Goal: Task Accomplishment & Management: Manage account settings

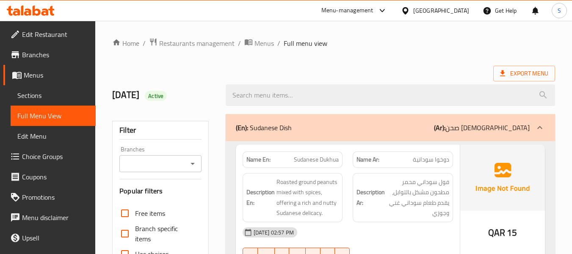
scroll to position [6145, 0]
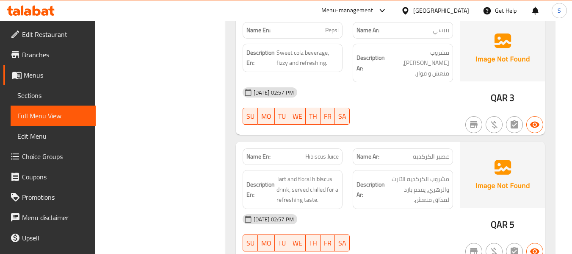
click at [454, 9] on div "Qatar" at bounding box center [441, 10] width 56 height 9
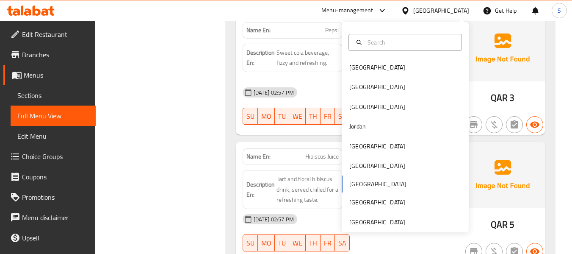
click at [366, 227] on div "Bahrain Egypt Iraq Jordan Kuwait Oman Qatar Saudi Arabia United Arab Emirates" at bounding box center [405, 127] width 127 height 210
click at [367, 218] on div "[GEOGRAPHIC_DATA]" at bounding box center [377, 221] width 56 height 9
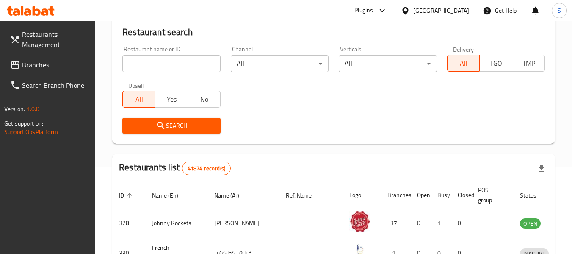
scroll to position [6, 0]
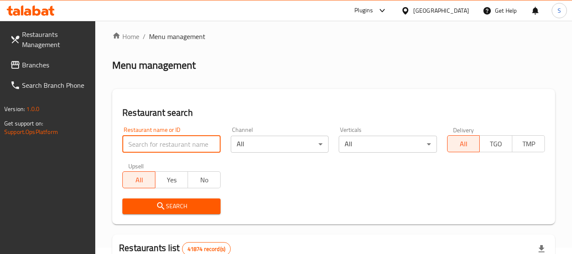
click at [161, 137] on input "search" at bounding box center [171, 144] width 98 height 17
paste input "707590"
type input "707590"
click button "Search" at bounding box center [171, 206] width 98 height 16
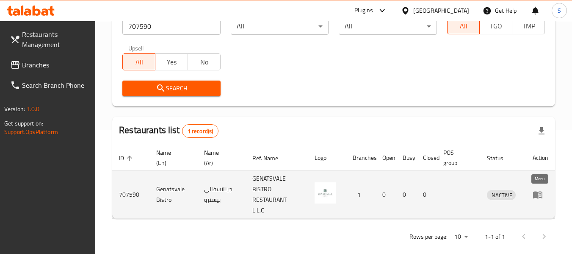
click at [538, 194] on icon "enhanced table" at bounding box center [539, 194] width 3 height 3
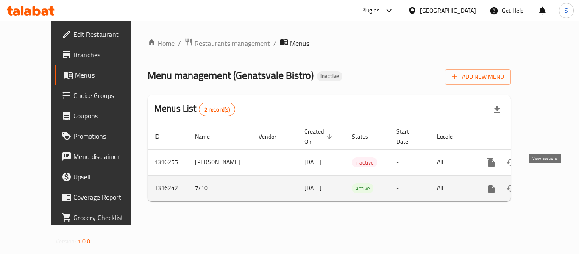
click at [549, 183] on icon "enhanced table" at bounding box center [551, 188] width 10 height 10
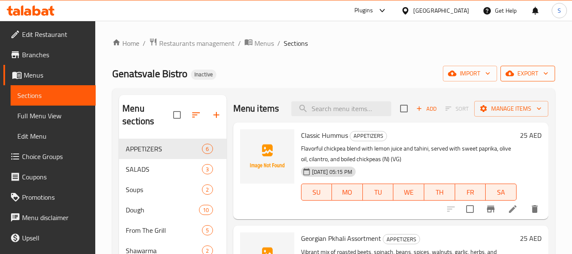
click at [524, 74] on span "export" at bounding box center [527, 73] width 41 height 11
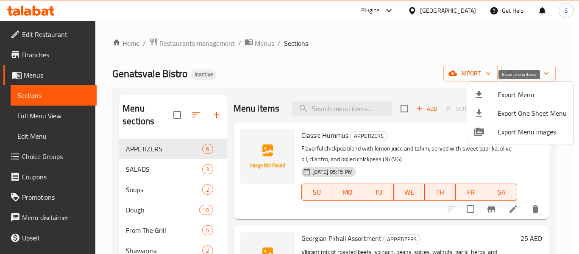
click at [523, 93] on span "Export Menu" at bounding box center [531, 94] width 69 height 10
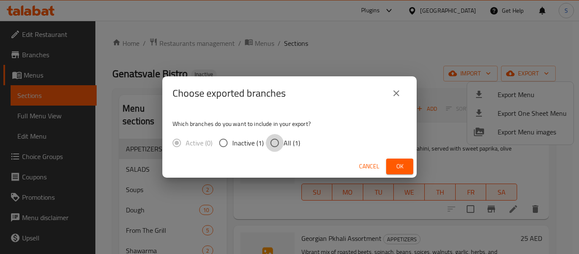
click at [279, 142] on input "All (1)" at bounding box center [275, 143] width 18 height 18
radio input "true"
click at [401, 163] on span "Ok" at bounding box center [400, 166] width 14 height 11
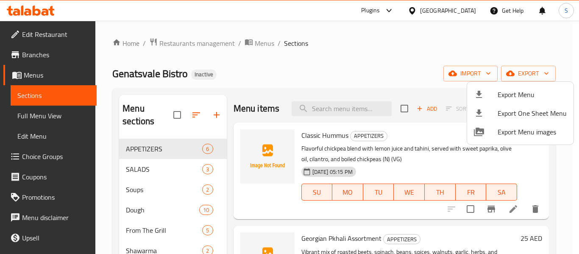
click at [44, 35] on div at bounding box center [289, 127] width 579 height 254
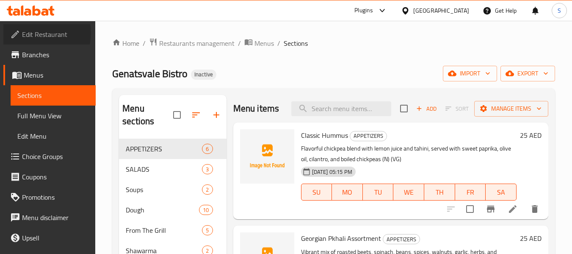
click at [39, 33] on span "Edit Restaurant" at bounding box center [55, 34] width 67 height 10
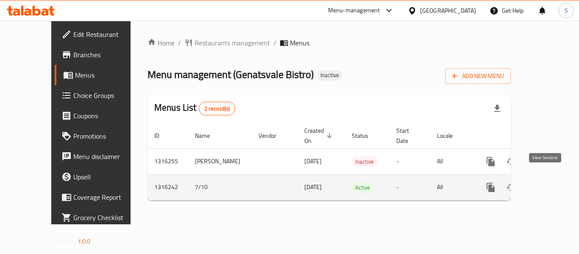
click at [548, 182] on icon "enhanced table" at bounding box center [551, 187] width 10 height 10
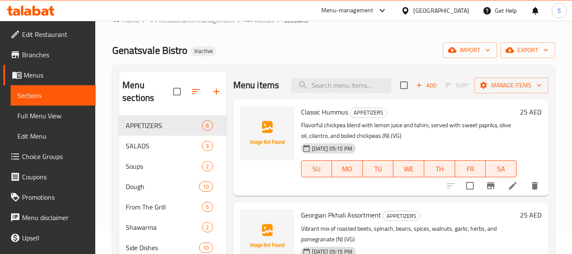
scroll to position [42, 0]
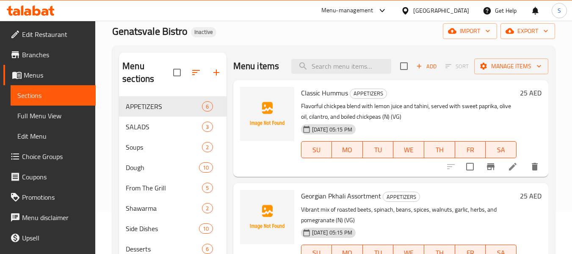
click at [46, 119] on span "Full Menu View" at bounding box center [53, 116] width 72 height 10
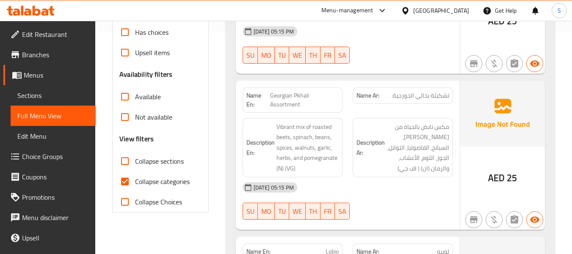
scroll to position [254, 0]
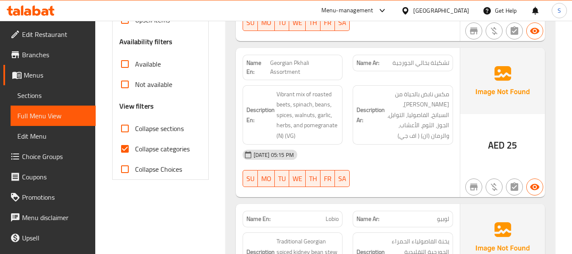
click at [150, 145] on span "Collapse categories" at bounding box center [162, 149] width 55 height 10
click at [135, 145] on input "Collapse categories" at bounding box center [125, 148] width 20 height 20
checkbox input "false"
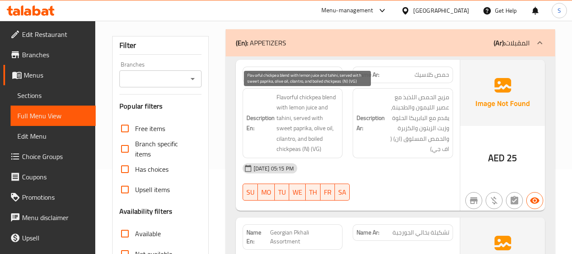
scroll to position [127, 0]
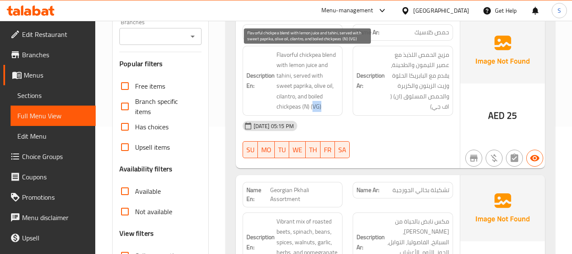
drag, startPoint x: 279, startPoint y: 106, endPoint x: 287, endPoint y: 106, distance: 7.6
click at [287, 106] on span "Flavorful chickpea blend with lemon juice and tahini, served with sweet paprika…" at bounding box center [308, 81] width 63 height 62
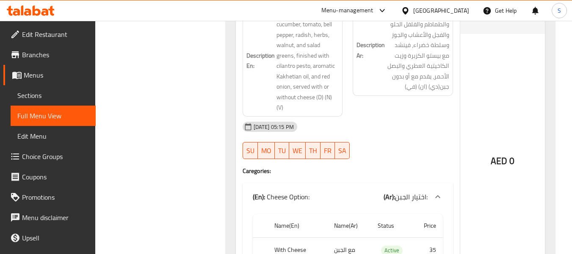
scroll to position [1398, 0]
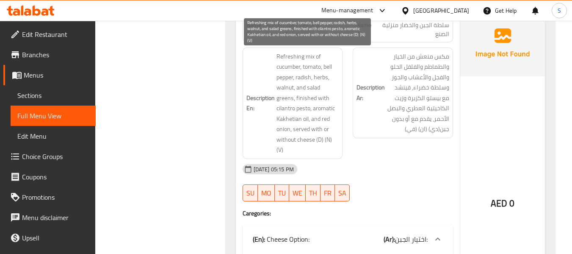
click at [287, 76] on span "Refreshing mix of cucumber, tomato, bell pepper, radish, herbs, walnut, and sal…" at bounding box center [308, 103] width 63 height 104
click at [286, 77] on span "Refreshing mix of cucumber, tomato, bell pepper, radish, herbs, walnut, and sal…" at bounding box center [308, 103] width 63 height 104
click at [286, 86] on span "Refreshing mix of cucumber, tomato, bell pepper, radish, herbs, walnut, and sal…" at bounding box center [308, 103] width 63 height 104
click at [285, 100] on span "Refreshing mix of cucumber, tomato, bell pepper, radish, herbs, walnut, and sal…" at bounding box center [308, 103] width 63 height 104
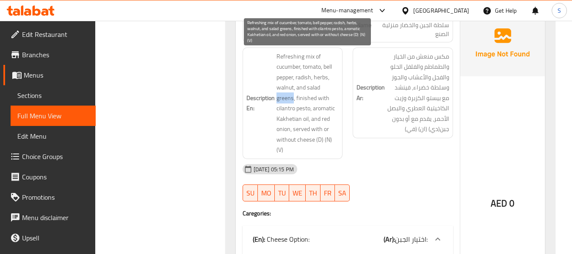
click at [285, 100] on span "Refreshing mix of cucumber, tomato, bell pepper, radish, herbs, walnut, and sal…" at bounding box center [308, 103] width 63 height 104
click at [305, 109] on span "Refreshing mix of cucumber, tomato, bell pepper, radish, herbs, walnut, and sal…" at bounding box center [308, 103] width 63 height 104
click at [302, 120] on span "Refreshing mix of cucumber, tomato, bell pepper, radish, herbs, walnut, and sal…" at bounding box center [308, 103] width 63 height 104
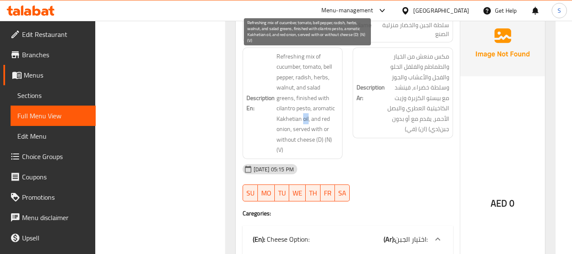
click at [281, 131] on span "Refreshing mix of cucumber, tomato, bell pepper, radish, herbs, walnut, and sal…" at bounding box center [308, 103] width 63 height 104
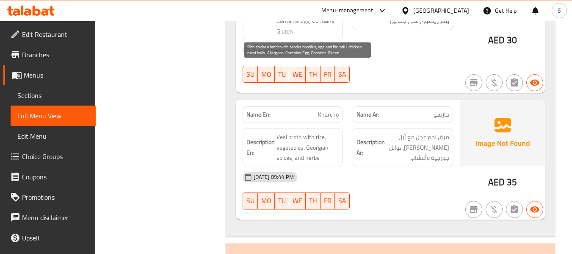
scroll to position [1864, 0]
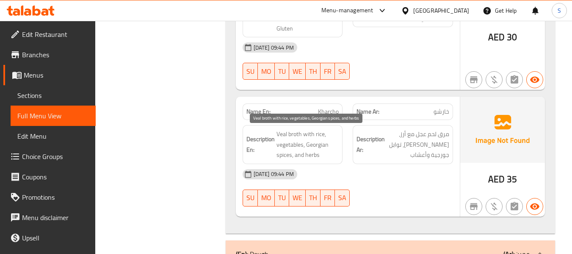
click at [321, 133] on span "Veal broth with rice, vegetables, Georgian spices, and herbs" at bounding box center [308, 144] width 63 height 31
click at [313, 156] on span "Veal broth with rice, vegetables, Georgian spices, and herbs" at bounding box center [308, 144] width 63 height 31
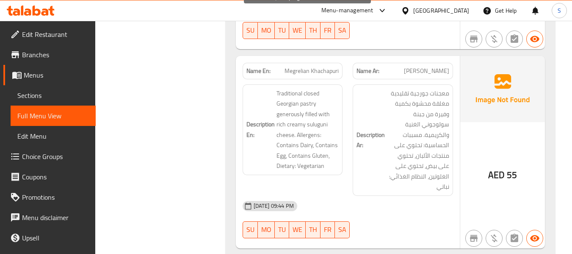
scroll to position [2245, 0]
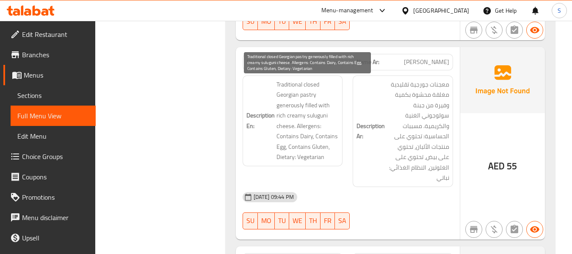
click at [281, 127] on span "Traditional closed Georgian pastry generously filled with rich creamy suluguni …" at bounding box center [308, 120] width 63 height 83
click at [281, 128] on span "Traditional closed Georgian pastry generously filled with rich creamy suluguni …" at bounding box center [308, 120] width 63 height 83
click at [307, 157] on span "Traditional closed Georgian pastry generously filled with rich creamy suluguni …" at bounding box center [308, 120] width 63 height 83
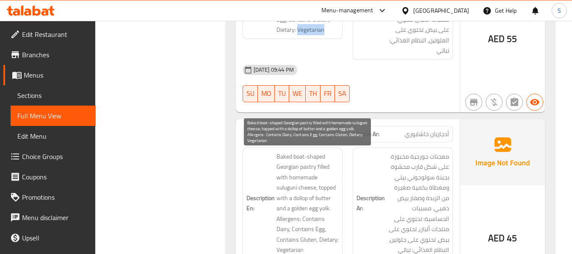
scroll to position [2457, 0]
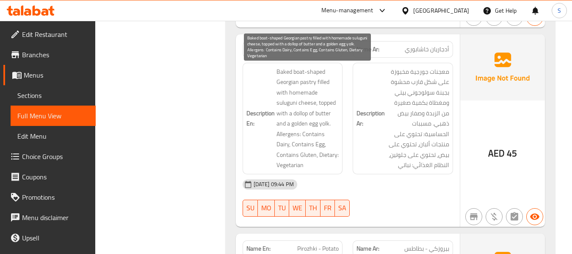
click at [308, 104] on span "Baked boat-shaped Georgian pastry filled with homemade suluguni cheese, topped …" at bounding box center [308, 118] width 63 height 104
click at [319, 112] on span "Baked boat-shaped Georgian pastry filled with homemade suluguni cheese, topped …" at bounding box center [308, 118] width 63 height 104
click at [324, 125] on span "Baked boat-shaped Georgian pastry filled with homemade suluguni cheese, topped …" at bounding box center [308, 118] width 63 height 104
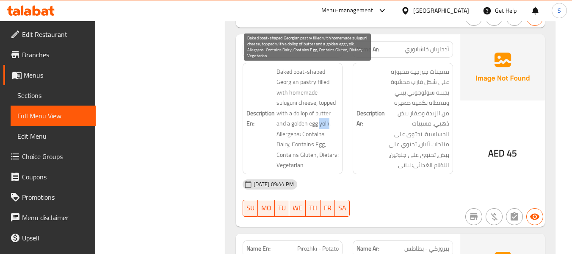
click at [324, 125] on span "Baked boat-shaped Georgian pastry filled with homemade suluguni cheese, topped …" at bounding box center [308, 118] width 63 height 104
click at [286, 166] on span "Baked boat-shaped Georgian pastry filled with homemade suluguni cheese, topped …" at bounding box center [308, 118] width 63 height 104
click at [286, 165] on span "Baked boat-shaped Georgian pastry filled with homemade suluguni cheese, topped …" at bounding box center [308, 118] width 63 height 104
click at [277, 146] on span "Baked boat-shaped Georgian pastry filled with homemade suluguni cheese, topped …" at bounding box center [308, 118] width 63 height 104
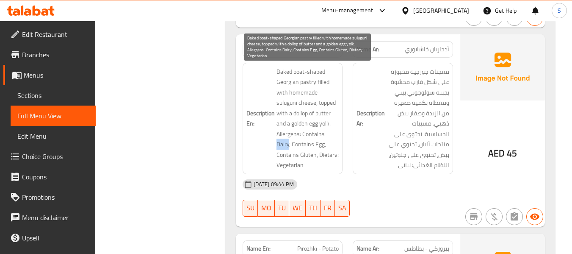
click at [310, 155] on span "Baked boat-shaped Georgian pastry filled with homemade suluguni cheese, topped …" at bounding box center [308, 118] width 63 height 104
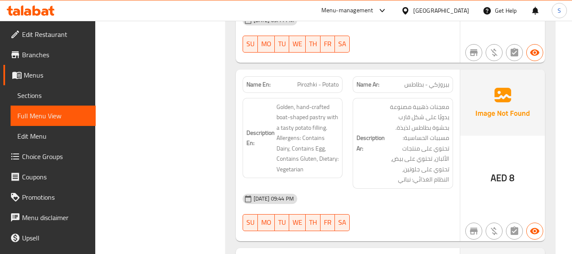
scroll to position [2668, 0]
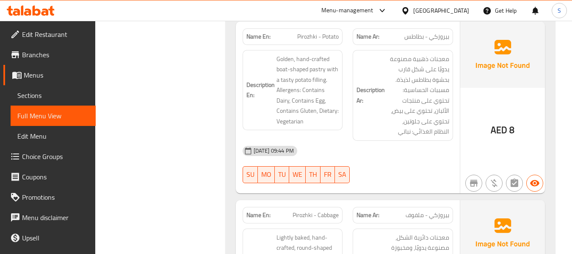
click at [331, 36] on span "Pirozhki - Potato" at bounding box center [318, 36] width 42 height 9
copy span "Pirozhki - Potato"
click at [307, 36] on span "Pirozhki - Potato" at bounding box center [318, 36] width 42 height 9
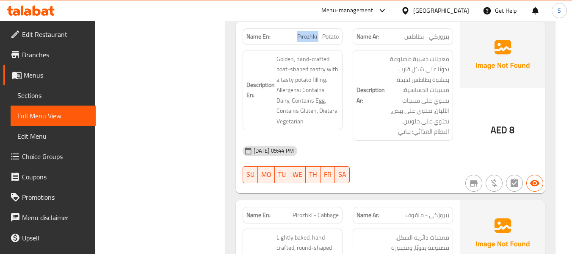
click at [307, 36] on span "Pirozhki - Potato" at bounding box center [318, 36] width 42 height 9
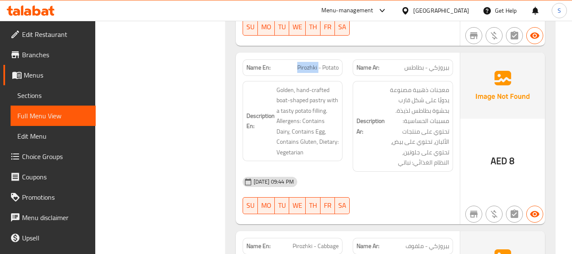
scroll to position [2626, 0]
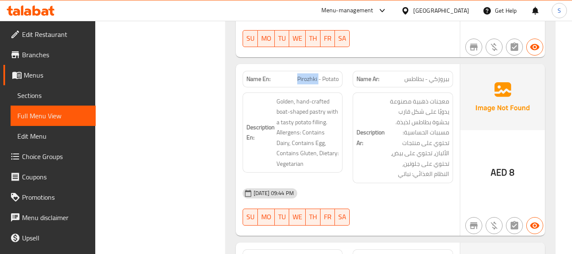
click at [327, 79] on span "Pirozhki - Potato" at bounding box center [318, 79] width 42 height 9
copy span "Pirozhki - Potato"
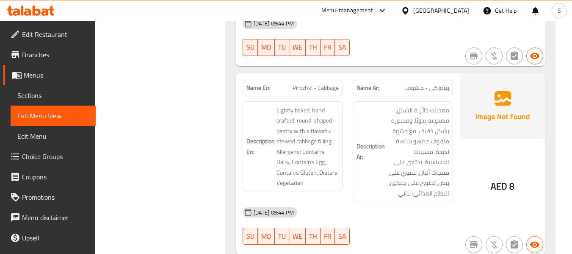
scroll to position [2838, 0]
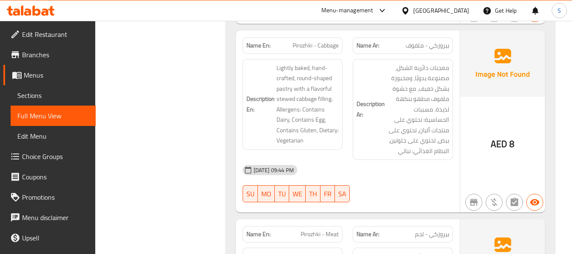
click at [308, 45] on span "Pirozhki - Cabbage" at bounding box center [316, 45] width 46 height 9
copy span "Pirozhki - Cabbage"
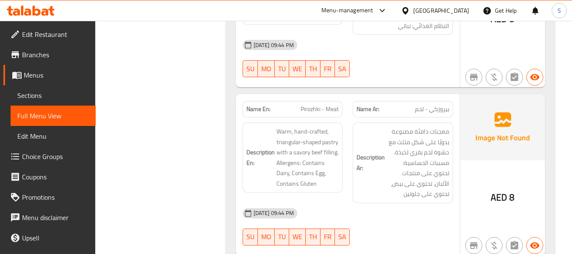
scroll to position [2965, 0]
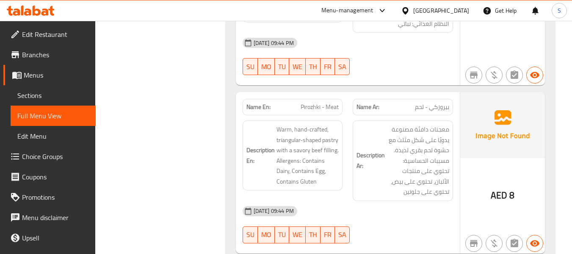
click at [328, 106] on span "Pirozhki - Meat" at bounding box center [320, 106] width 38 height 9
copy span "Pirozhki - Meat"
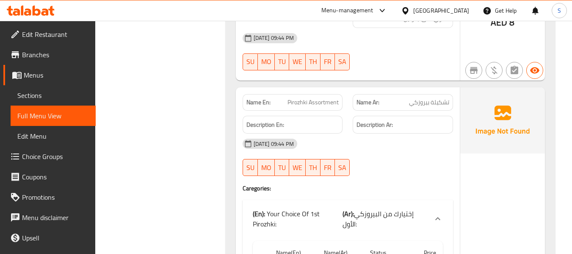
scroll to position [3134, 0]
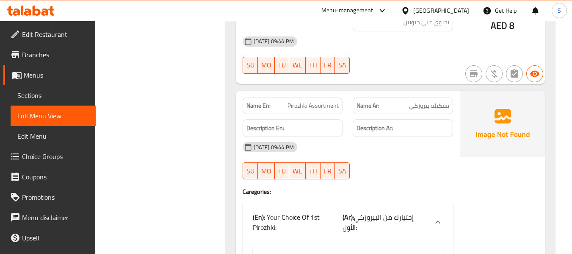
click at [321, 105] on span "Pirozhki Assortment" at bounding box center [313, 105] width 51 height 9
copy span "Pirozhki Assortment"
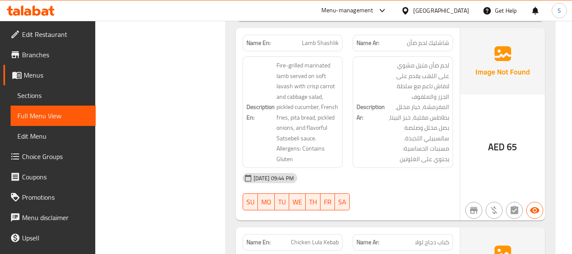
scroll to position [4617, 0]
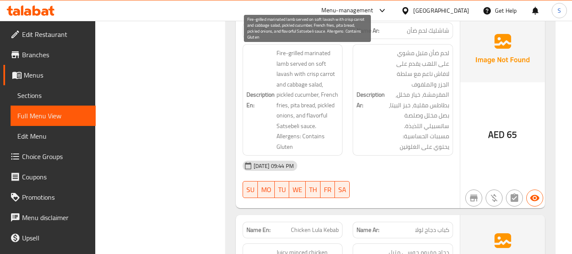
click at [289, 73] on span "Fire-grilled marinated lamb served on soft lavash with crisp carrot and cabbage…" at bounding box center [308, 100] width 63 height 104
drag, startPoint x: 289, startPoint y: 73, endPoint x: 291, endPoint y: 66, distance: 7.0
click at [289, 73] on span "Fire-grilled marinated lamb served on soft lavash with crisp carrot and cabbage…" at bounding box center [308, 100] width 63 height 104
click at [327, 75] on span "Fire-grilled marinated lamb served on soft lavash with crisp carrot and cabbage…" at bounding box center [308, 100] width 63 height 104
click at [319, 79] on span "Fire-grilled marinated lamb served on soft lavash with crisp carrot and cabbage…" at bounding box center [308, 100] width 63 height 104
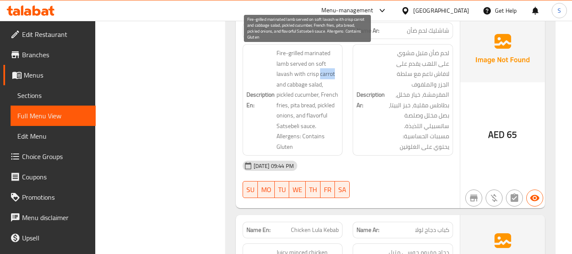
click at [319, 79] on span "Fire-grilled marinated lamb served on soft lavash with crisp carrot and cabbage…" at bounding box center [308, 100] width 63 height 104
click at [307, 105] on span "Fire-grilled marinated lamb served on soft lavash with crisp carrot and cabbage…" at bounding box center [308, 100] width 63 height 104
click at [307, 124] on span "Fire-grilled marinated lamb served on soft lavash with crisp carrot and cabbage…" at bounding box center [308, 100] width 63 height 104
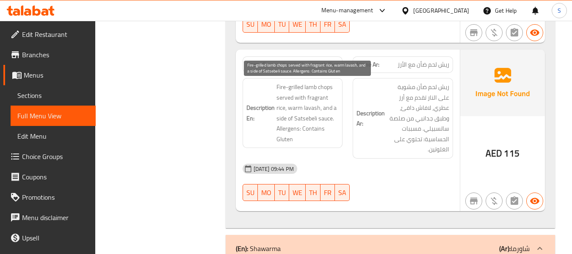
scroll to position [5175, 0]
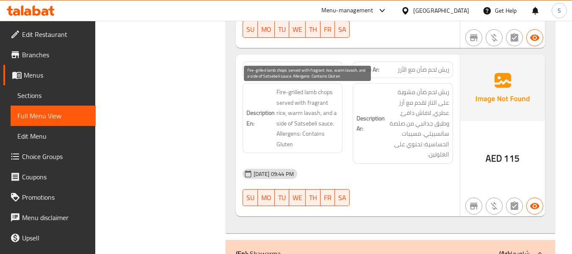
click at [284, 147] on span "Fire-grilled lamb chops served with fragrant rice, warm lavash, and a side of S…" at bounding box center [308, 118] width 63 height 62
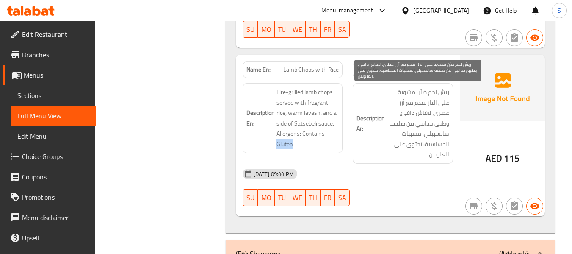
click at [424, 122] on span "ريش لحم ضأن مشوية على النار تقدم مع أرز عطري، لافاش دافئ، وطبق جدانبي من صلصة س…" at bounding box center [418, 123] width 63 height 73
copy span "جدانبي"
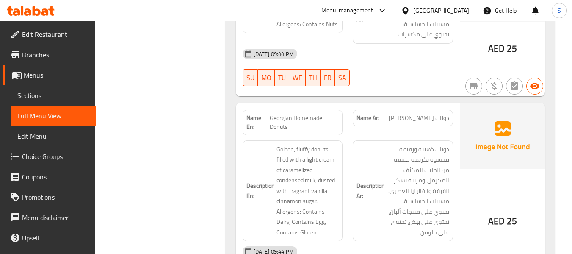
scroll to position [7885, 0]
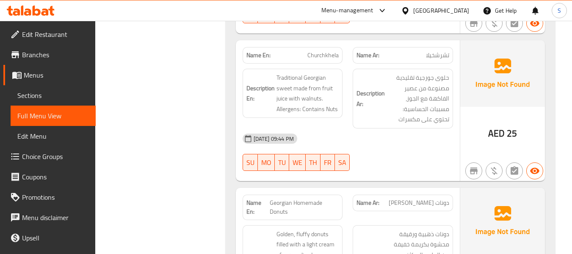
click at [325, 51] on span "Churchkhela" at bounding box center [322, 55] width 31 height 9
copy span "Churchkhela"
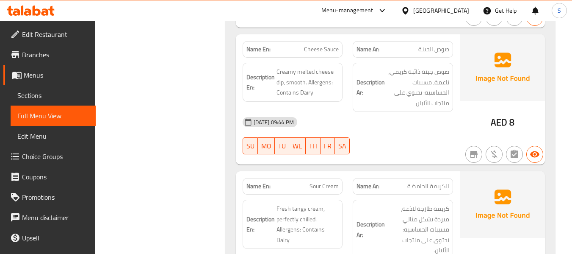
scroll to position [8521, 0]
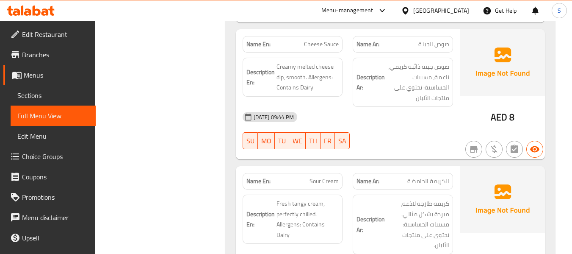
click at [322, 40] on span "Cheese Sauce" at bounding box center [321, 44] width 35 height 9
copy span "Cheese Sauce"
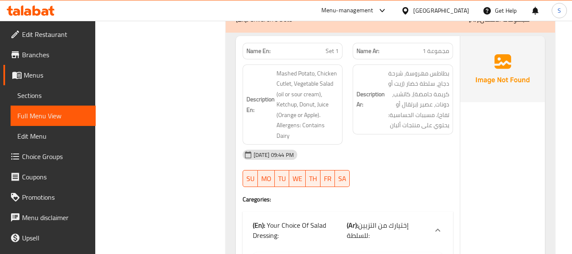
scroll to position [9071, 0]
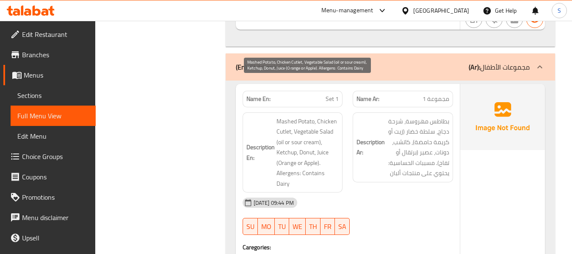
click at [284, 116] on span "Mashed Potato, Chicken Cutlet, Vegetable Salad (oil or sour cream), Ketchup, Do…" at bounding box center [308, 152] width 63 height 73
click at [287, 123] on span "Mashed Potato, Chicken Cutlet, Vegetable Salad (oil or sour cream), Ketchup, Do…" at bounding box center [308, 152] width 63 height 73
click at [309, 123] on span "Mashed Potato, Chicken Cutlet, Vegetable Salad (oil or sour cream), Ketchup, Do…" at bounding box center [308, 152] width 63 height 73
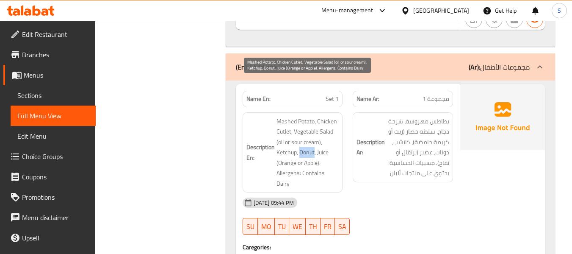
click at [309, 123] on span "Mashed Potato, Chicken Cutlet, Vegetable Salad (oil or sour cream), Ketchup, Do…" at bounding box center [308, 152] width 63 height 73
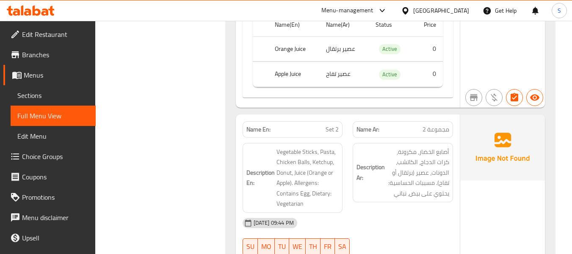
scroll to position [9495, 0]
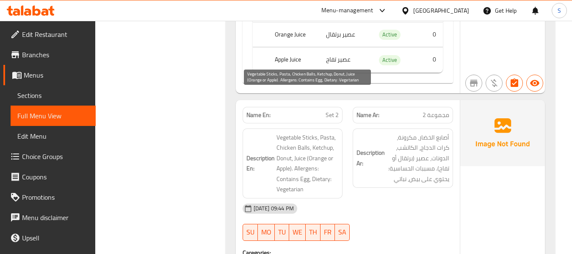
click at [325, 132] on span "Vegetable Sticks, Pasta, Chicken Balls, Ketchup, Donut, Juice (Orange or Apple)…" at bounding box center [308, 163] width 63 height 62
click at [284, 132] on span "Vegetable Sticks, Pasta, Chicken Balls, Ketchup, Donut, Juice (Orange or Apple)…" at bounding box center [308, 163] width 63 height 62
click at [285, 132] on span "Vegetable Sticks, Pasta, Chicken Balls, Ketchup, Donut, Juice (Orange or Apple)…" at bounding box center [308, 163] width 63 height 62
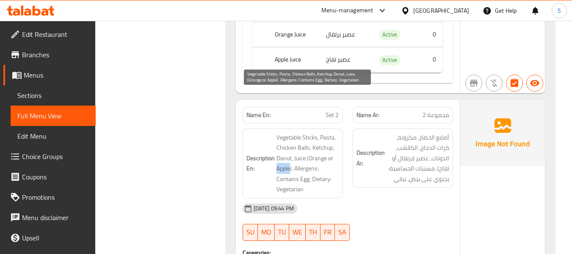
click at [285, 132] on span "Vegetable Sticks, Pasta, Chicken Balls, Ketchup, Donut, Juice (Orange or Apple)…" at bounding box center [308, 163] width 63 height 62
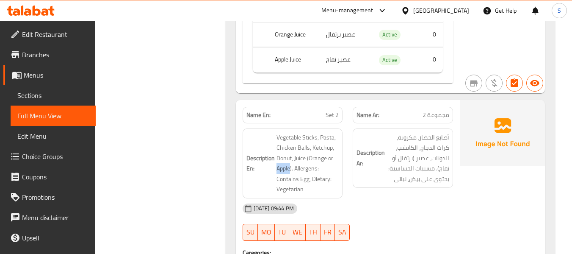
drag, startPoint x: 213, startPoint y: 108, endPoint x: 313, endPoint y: 39, distance: 120.5
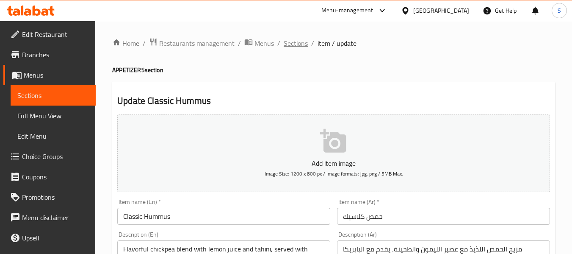
click at [290, 43] on span "Sections" at bounding box center [296, 43] width 24 height 10
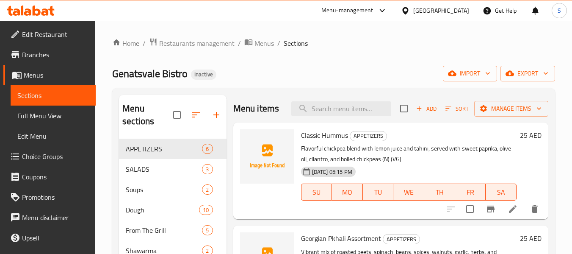
click at [342, 58] on div "Home / Restaurants management / Menus / Sections Genatsvale Bistro Inactive imp…" at bounding box center [333, 197] width 443 height 318
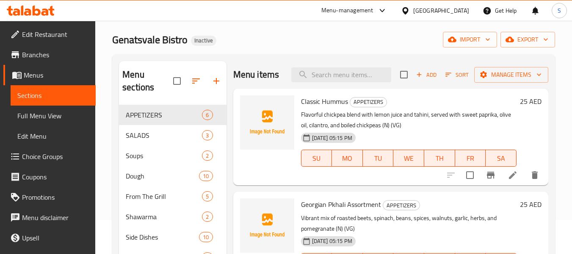
scroll to position [85, 0]
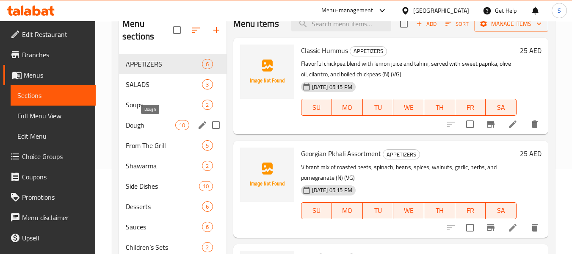
drag, startPoint x: 161, startPoint y: 123, endPoint x: 165, endPoint y: 132, distance: 10.0
click at [165, 130] on div "Dough 10" at bounding box center [172, 125] width 107 height 20
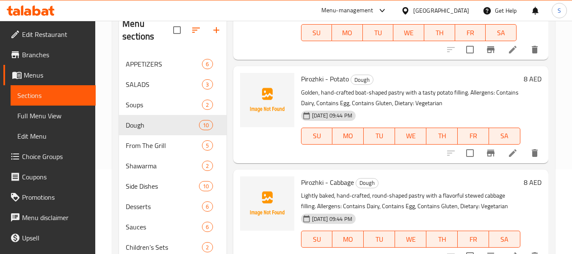
scroll to position [339, 0]
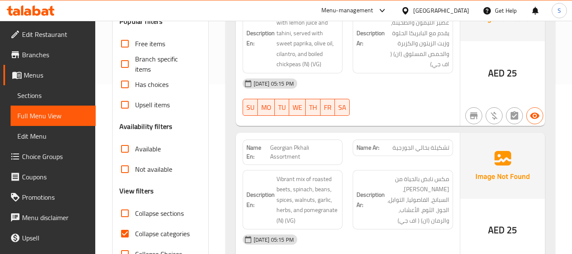
scroll to position [296, 0]
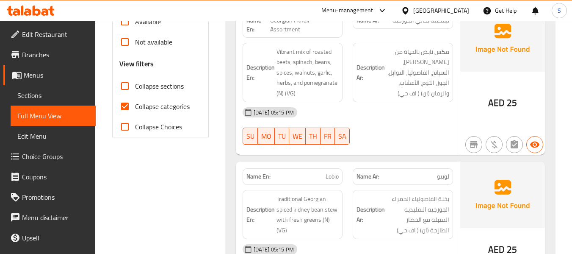
drag, startPoint x: 150, startPoint y: 106, endPoint x: 346, endPoint y: 101, distance: 196.6
click at [150, 105] on span "Collapse categories" at bounding box center [162, 106] width 55 height 10
click at [135, 105] on input "Collapse categories" at bounding box center [125, 106] width 20 height 20
checkbox input "false"
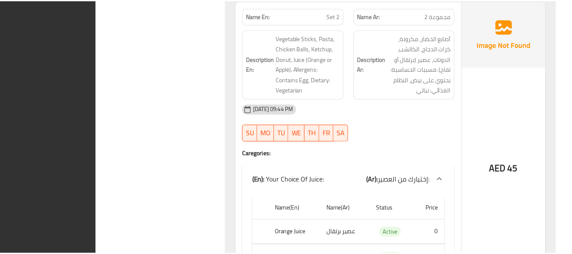
scroll to position [9470, 0]
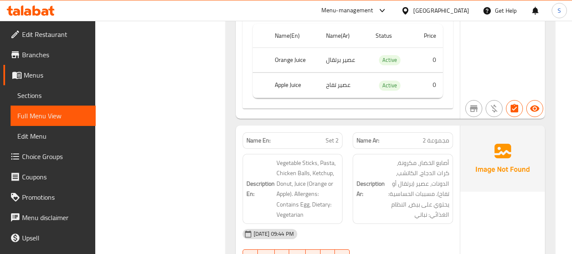
click at [432, 11] on div "United Arab Emirates" at bounding box center [441, 10] width 56 height 9
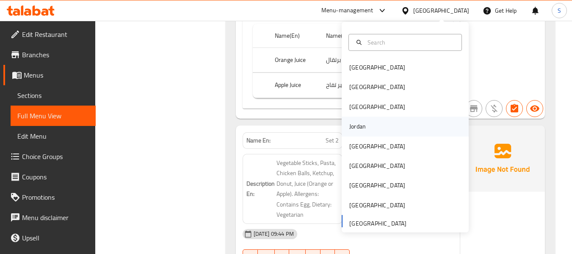
click at [354, 134] on div "Jordan" at bounding box center [358, 125] width 30 height 19
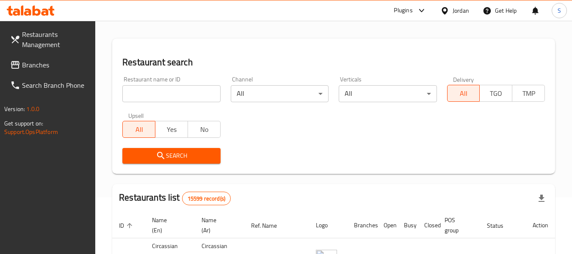
scroll to position [42, 0]
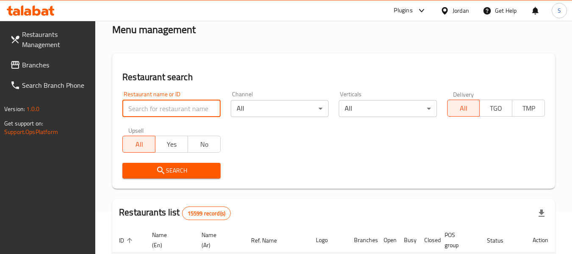
paste input "707597"
type input "707597"
click button "Search" at bounding box center [171, 171] width 98 height 16
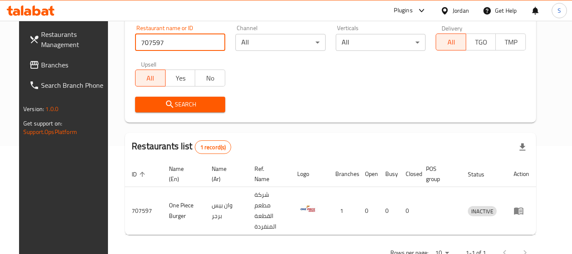
scroll to position [117, 0]
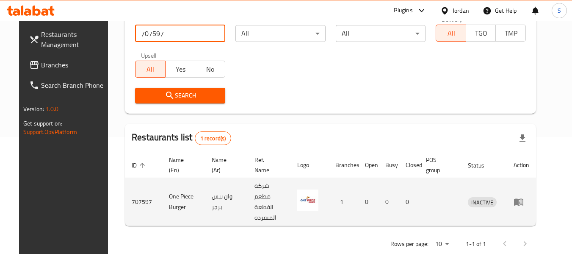
click at [524, 197] on icon "enhanced table" at bounding box center [519, 202] width 10 height 10
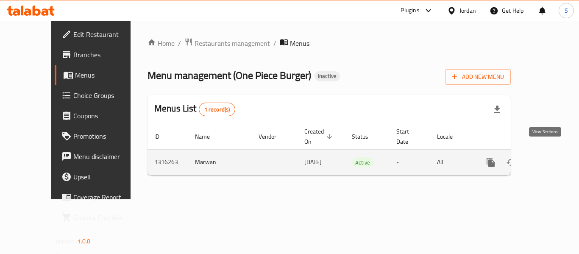
click at [548, 158] on icon "enhanced table" at bounding box center [552, 162] width 8 height 8
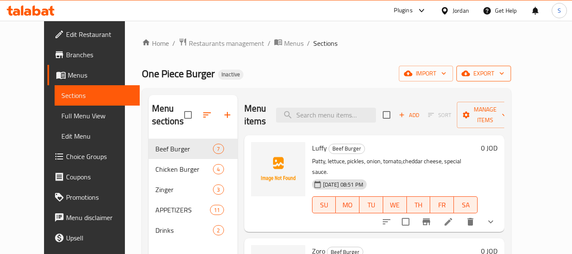
click at [504, 72] on span "export" at bounding box center [483, 73] width 41 height 11
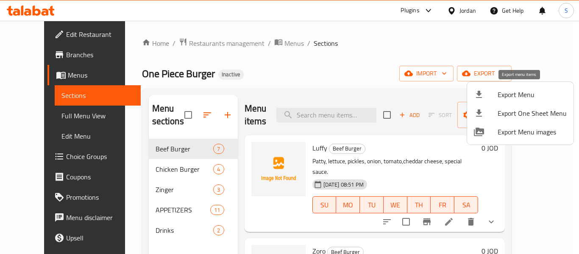
click at [525, 90] on span "Export Menu" at bounding box center [531, 94] width 69 height 10
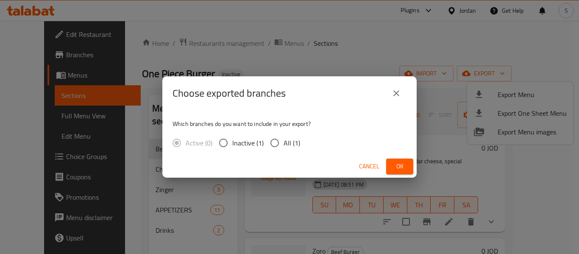
click at [286, 145] on span "All (1)" at bounding box center [291, 143] width 17 height 10
click at [283, 145] on input "All (1)" at bounding box center [275, 143] width 18 height 18
radio input "true"
click at [398, 165] on span "Ok" at bounding box center [400, 166] width 14 height 11
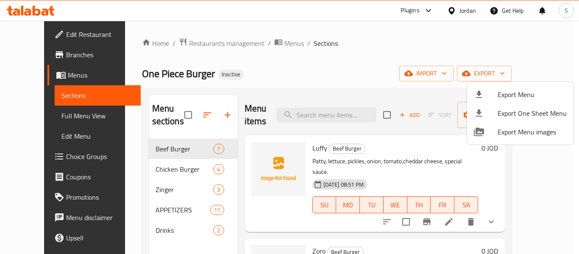
click at [44, 33] on div at bounding box center [289, 127] width 579 height 254
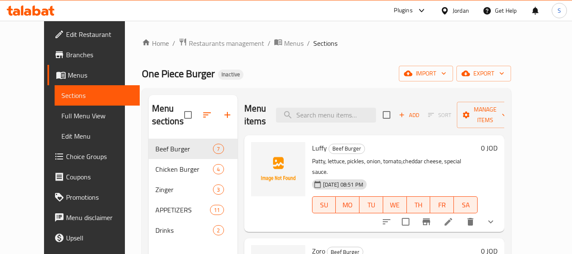
click at [66, 38] on span "Edit Restaurant" at bounding box center [99, 34] width 67 height 10
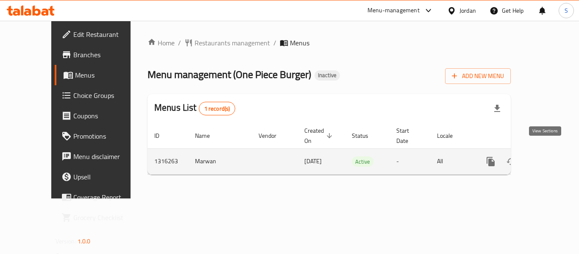
click at [548, 158] on icon "enhanced table" at bounding box center [552, 162] width 8 height 8
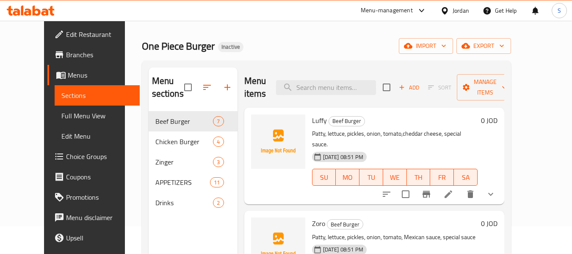
scroll to position [42, 0]
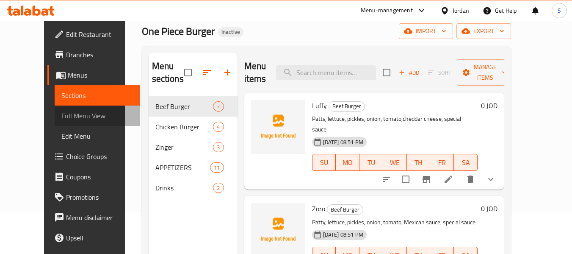
click at [61, 114] on span "Full Menu View" at bounding box center [97, 116] width 72 height 10
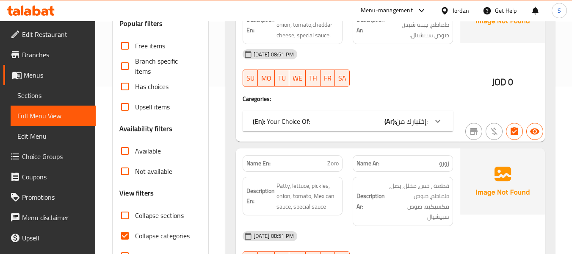
scroll to position [169, 0]
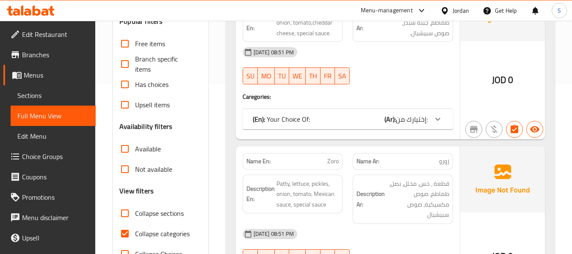
click at [158, 229] on span "Collapse categories" at bounding box center [162, 233] width 55 height 10
click at [135, 229] on input "Collapse categories" at bounding box center [125, 233] width 20 height 20
checkbox input "false"
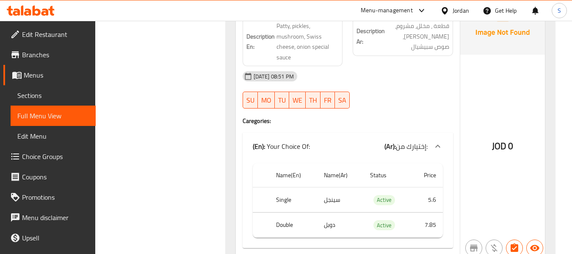
scroll to position [932, 0]
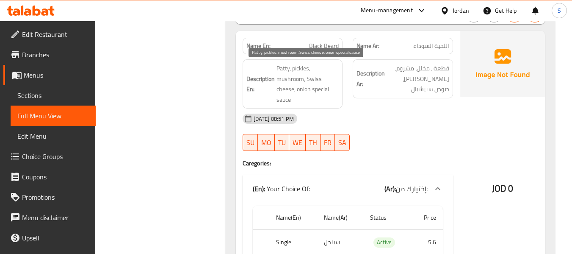
click at [301, 88] on span "Patty, pickles, mushroom, Swiss cheese, onion special sauce" at bounding box center [308, 84] width 63 height 42
copy span "onion"
click at [310, 44] on span "Black Beard" at bounding box center [324, 46] width 30 height 9
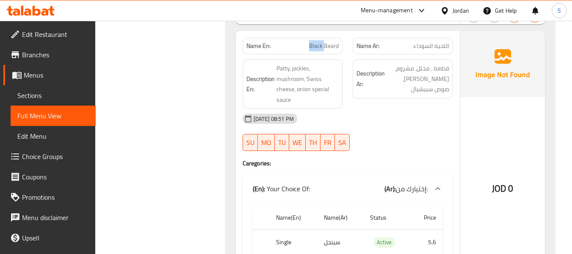
click at [310, 44] on span "Black Beard" at bounding box center [324, 46] width 30 height 9
copy span "Black Beard"
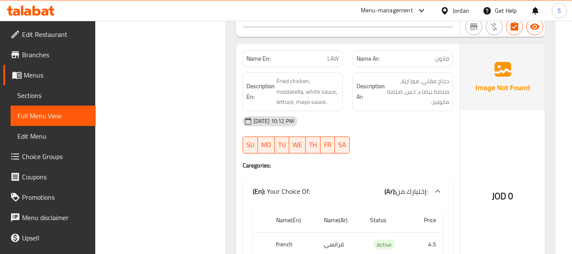
scroll to position [2922, 0]
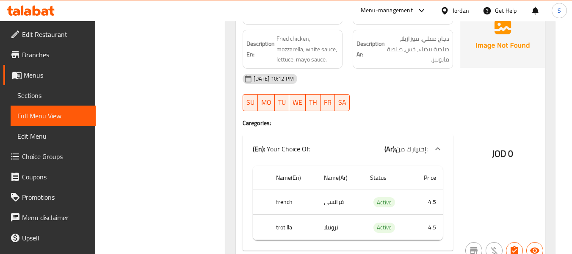
click at [332, 191] on td "فرانسي" at bounding box center [340, 201] width 46 height 25
copy td "فرانسي"
click at [332, 217] on td "تروتيلا" at bounding box center [340, 227] width 46 height 25
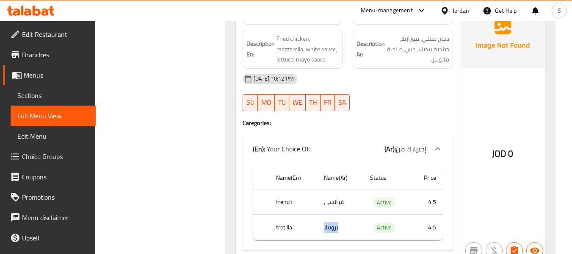
copy td "تروتيلا"
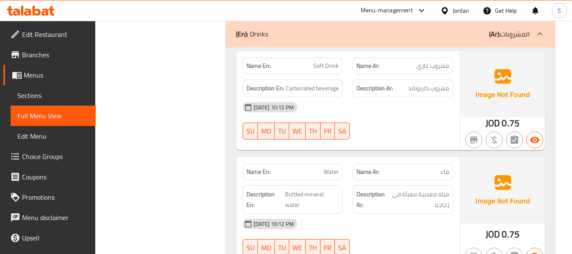
scroll to position [4803, 0]
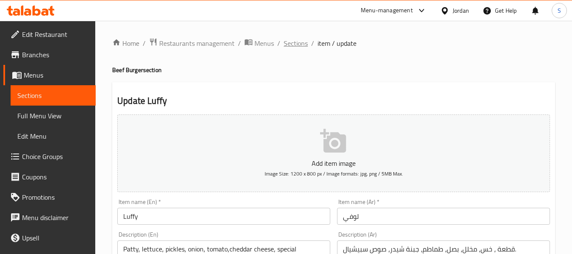
click at [295, 38] on span "Sections" at bounding box center [296, 43] width 24 height 10
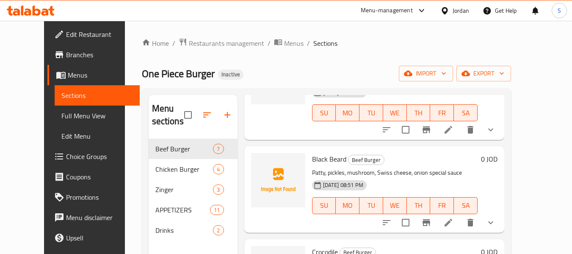
scroll to position [288, 0]
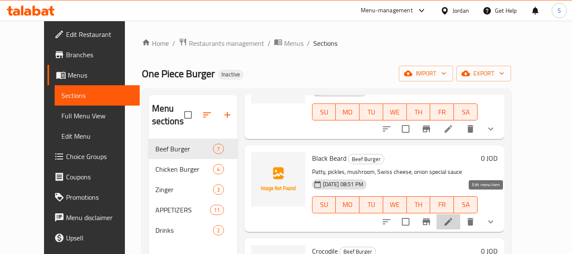
drag, startPoint x: 491, startPoint y: 198, endPoint x: 468, endPoint y: 163, distance: 41.6
click at [325, 51] on div "Home / Restaurants management / Menus / Sections One Piece Burger Inactive impo…" at bounding box center [326, 197] width 369 height 318
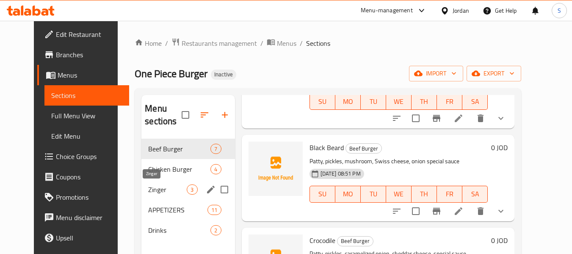
click at [149, 188] on span "Zinger" at bounding box center [167, 189] width 39 height 10
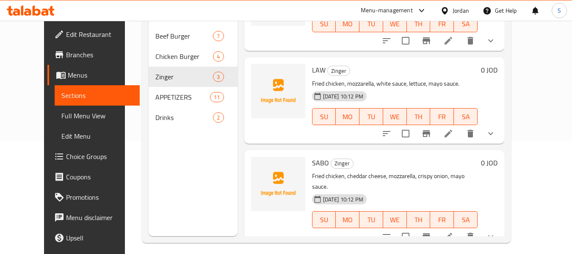
scroll to position [119, 0]
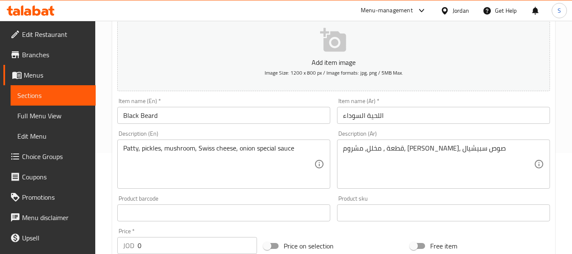
scroll to position [127, 0]
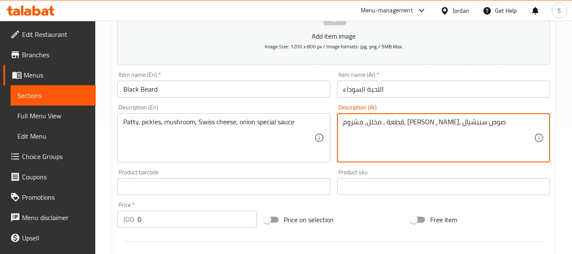
click at [385, 123] on textarea "قطعة ، مخلل، مشروم، [PERSON_NAME]، صوص سبيشيال" at bounding box center [438, 138] width 191 height 40
type textarea "قطعة ، مخلل، مشروم، جبن سويسري، بصل, صوص سبيشيال"
click at [193, 89] on input "Black Beard" at bounding box center [223, 88] width 213 height 17
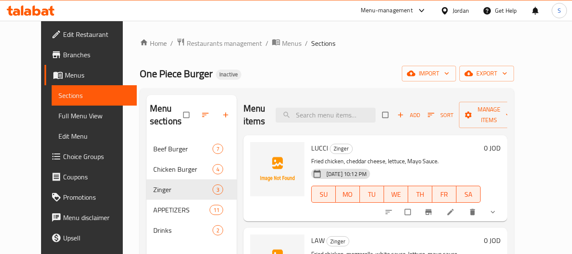
click at [58, 118] on span "Full Menu View" at bounding box center [94, 116] width 72 height 10
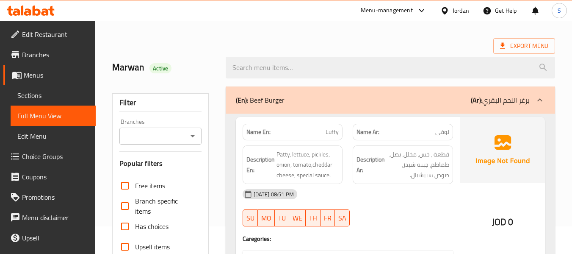
scroll to position [42, 0]
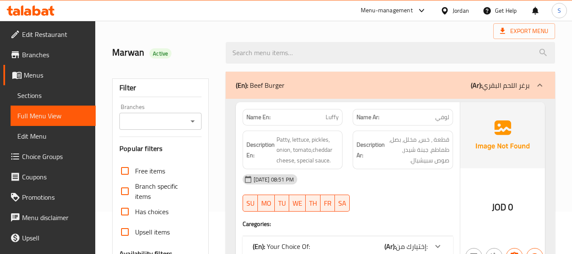
click at [41, 155] on span "Choice Groups" at bounding box center [55, 156] width 67 height 10
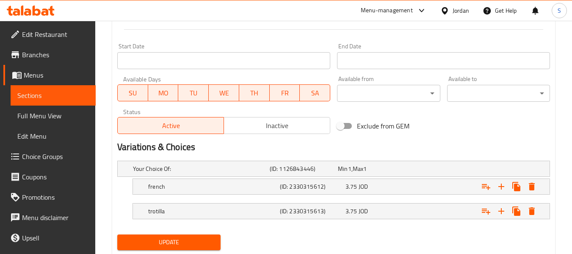
scroll to position [364, 0]
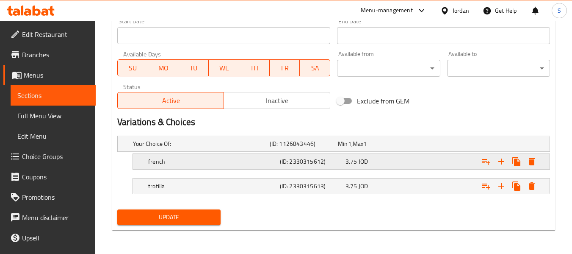
click at [324, 166] on h5 "(ID: 2330315612)" at bounding box center [311, 161] width 62 height 8
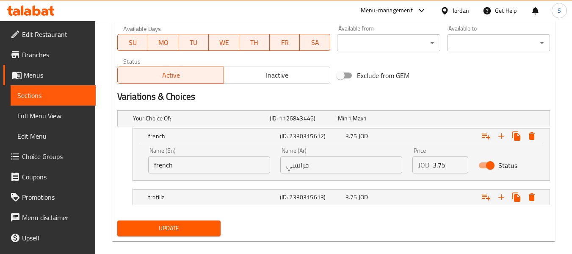
scroll to position [400, 0]
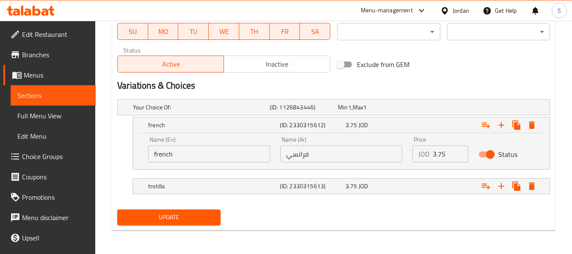
click at [338, 152] on input "فرانسي" at bounding box center [341, 153] width 122 height 17
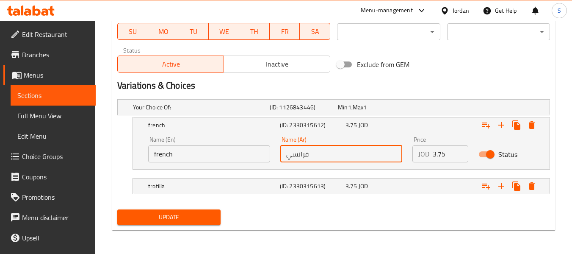
click at [338, 152] on input "فرانسي" at bounding box center [341, 153] width 122 height 17
paste input "text"
type input "فرنسي"
click at [320, 182] on h5 "(ID: 2330315613)" at bounding box center [311, 186] width 62 height 8
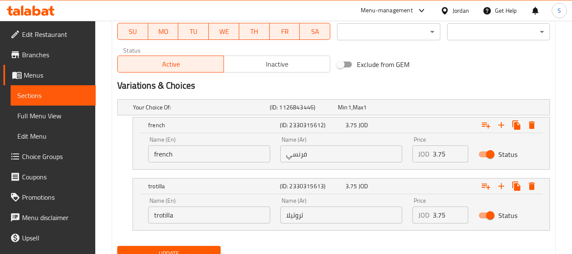
click at [311, 221] on input "تروتيلا" at bounding box center [341, 214] width 122 height 17
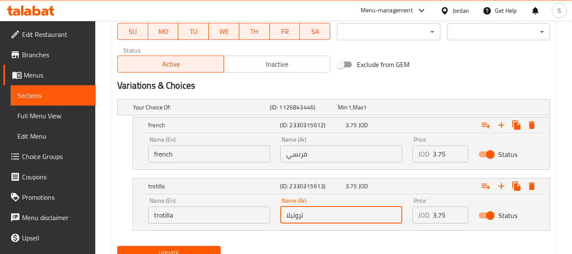
click at [311, 221] on input "تروتيلا" at bounding box center [341, 214] width 122 height 17
paste input "ور"
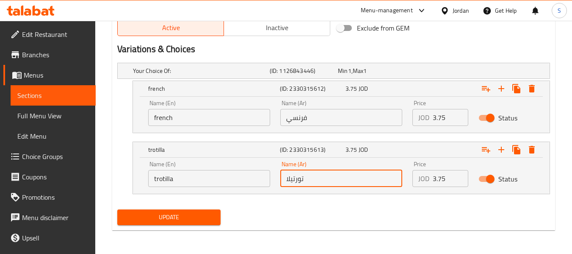
type input "تورتيلا"
click at [189, 219] on span "Update" at bounding box center [168, 217] width 89 height 11
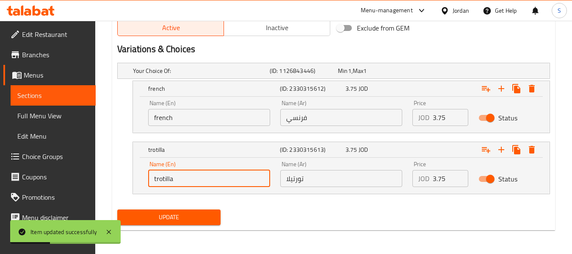
click at [182, 180] on input "trotilla" at bounding box center [209, 178] width 122 height 17
paste input "Tor"
type input "Tortilla"
click at [170, 220] on span "Update" at bounding box center [168, 217] width 89 height 11
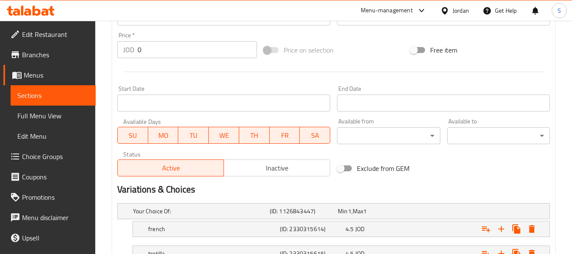
scroll to position [364, 0]
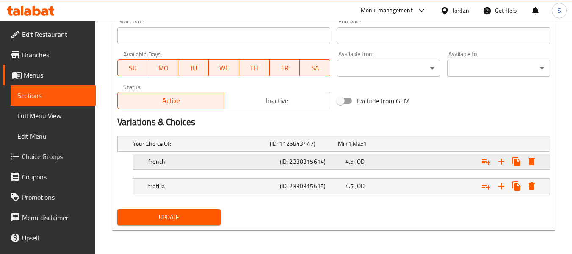
click at [343, 167] on div "(ID: 2330315614)" at bounding box center [311, 161] width 66 height 12
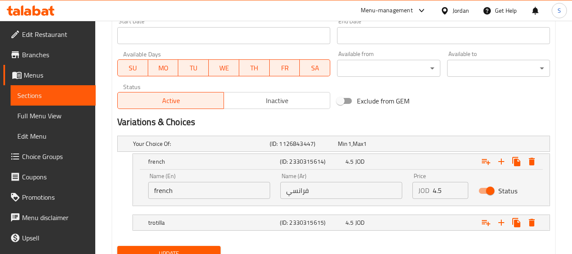
click at [332, 191] on input "فرانسي" at bounding box center [341, 190] width 122 height 17
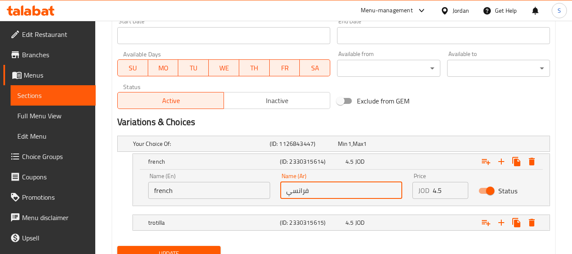
click at [332, 191] on input "فرانسي" at bounding box center [341, 190] width 122 height 17
paste input "text"
type input "فرنسي"
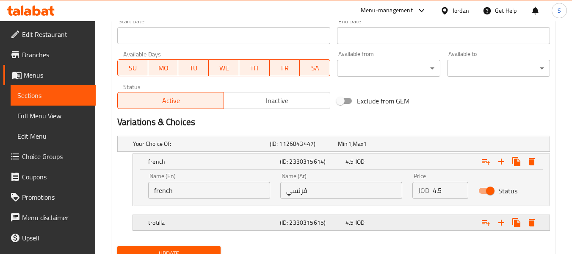
click at [310, 222] on h5 "(ID: 2330315615)" at bounding box center [311, 222] width 62 height 8
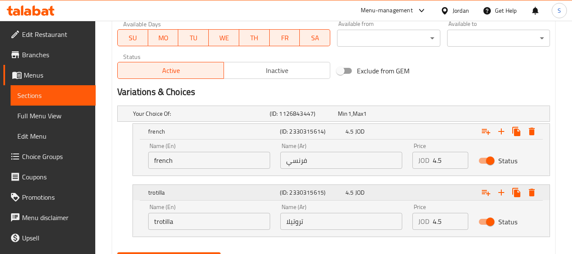
scroll to position [437, 0]
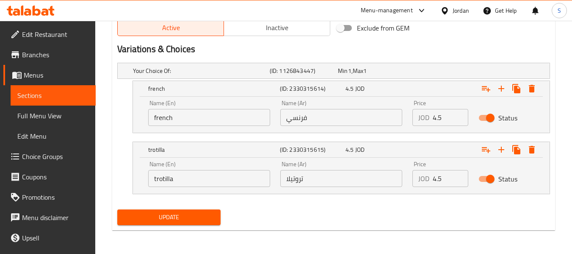
click at [331, 183] on input "تروتيلا" at bounding box center [341, 178] width 122 height 17
paste input "ور"
type input "تورتيلا"
click at [181, 219] on span "Update" at bounding box center [168, 217] width 89 height 11
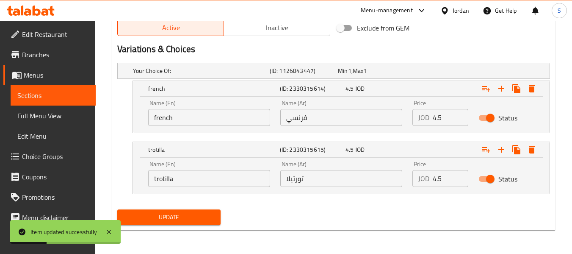
click at [208, 184] on input "trotilla" at bounding box center [209, 178] width 122 height 17
click at [207, 184] on input "trotilla" at bounding box center [209, 178] width 122 height 17
paste input "Tor"
type input "Tortilla"
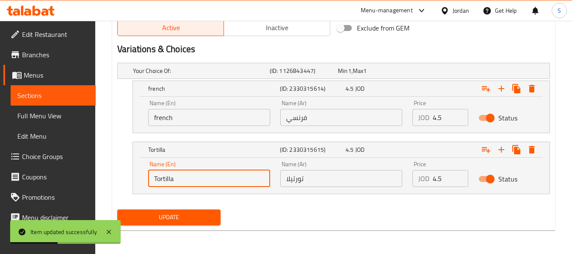
click at [172, 214] on span "Update" at bounding box center [168, 217] width 89 height 11
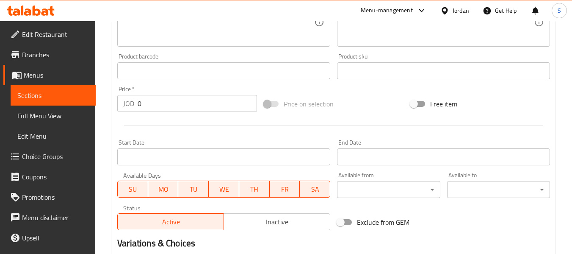
scroll to position [339, 0]
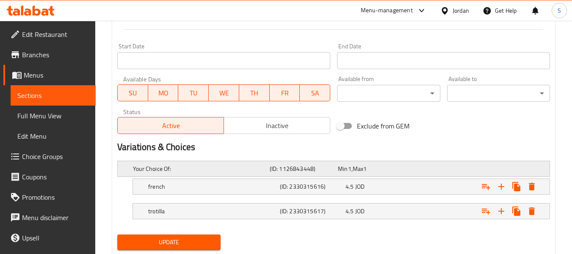
click at [326, 176] on div "Your Choice Of: (ID: 1126843448) Min 1 , Max 1" at bounding box center [336, 168] width 410 height 19
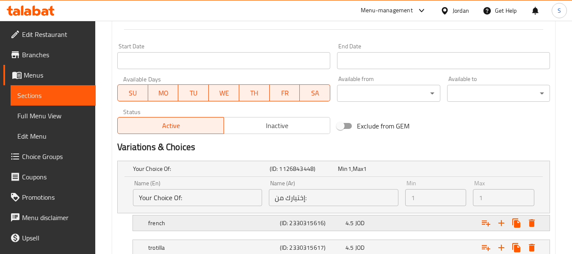
click at [312, 225] on h5 "(ID: 2330315616)" at bounding box center [311, 223] width 62 height 8
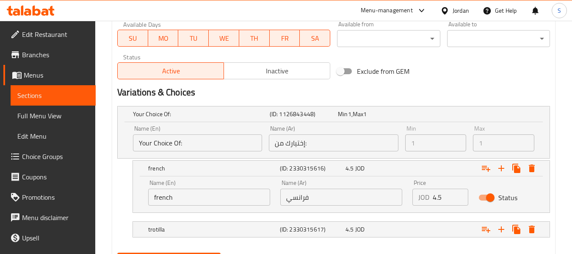
scroll to position [437, 0]
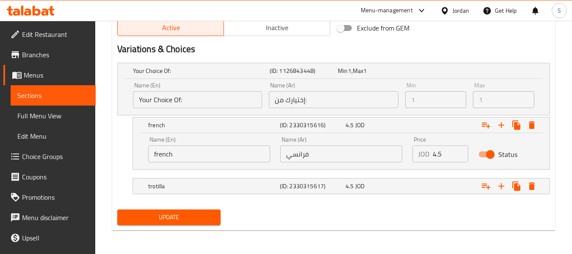
click at [349, 155] on input "فرانسي" at bounding box center [341, 153] width 122 height 17
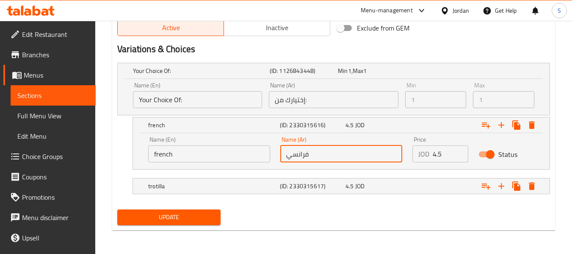
click at [349, 155] on input "فرانسي" at bounding box center [341, 153] width 122 height 17
paste input "text"
type input "فرنسي"
click at [332, 191] on div "(ID: 2330315617)" at bounding box center [311, 186] width 66 height 12
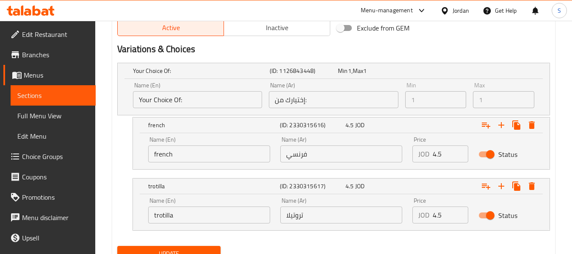
click at [345, 216] on input "تروتيلا" at bounding box center [341, 214] width 122 height 17
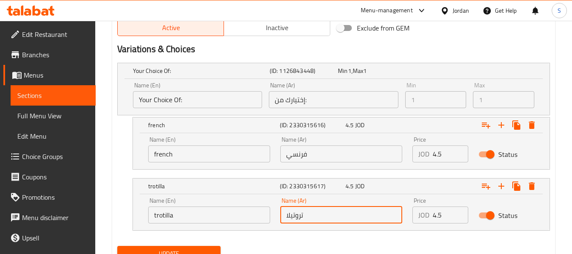
click at [345, 216] on input "تروتيلا" at bounding box center [341, 214] width 122 height 17
paste input "ور"
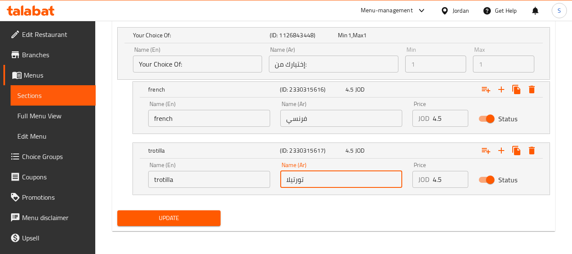
scroll to position [473, 0]
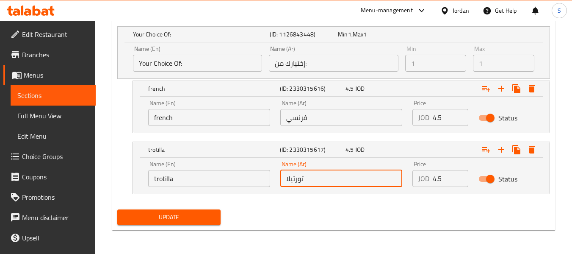
type input "تورتيلا"
click at [182, 219] on span "Update" at bounding box center [168, 217] width 89 height 11
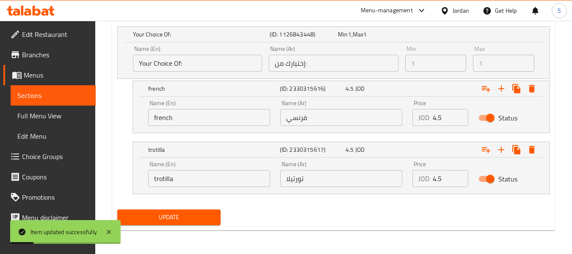
click at [197, 177] on input "trotilla" at bounding box center [209, 178] width 122 height 17
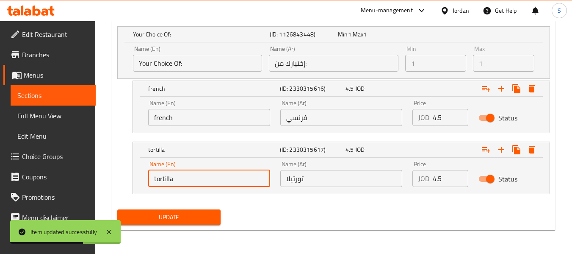
click at [321, 175] on input "تورتيلا" at bounding box center [341, 178] width 122 height 17
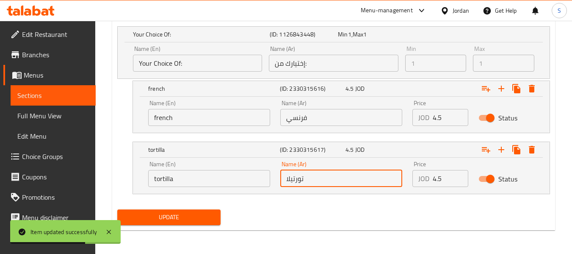
click at [321, 175] on input "تورتيلا" at bounding box center [341, 178] width 122 height 17
click at [218, 177] on input "tortilla" at bounding box center [209, 178] width 122 height 17
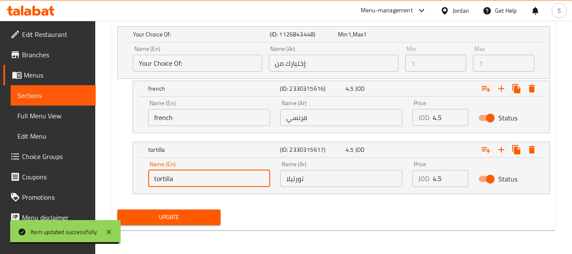
click at [218, 177] on input "tortilla" at bounding box center [209, 178] width 122 height 17
paste input "Tortilla Bread"
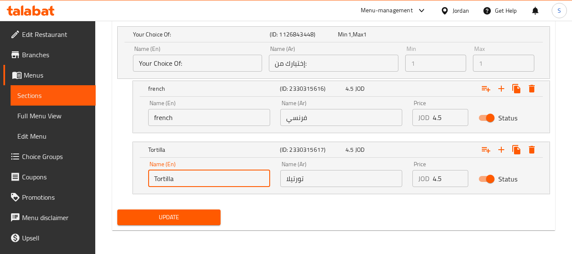
click at [171, 179] on input "Tortilla" at bounding box center [209, 178] width 122 height 17
type input "Tortilla"
click at [177, 212] on span "Update" at bounding box center [168, 217] width 89 height 11
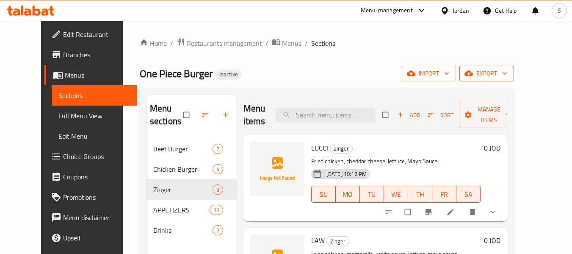
click at [514, 67] on button "export" at bounding box center [487, 74] width 55 height 16
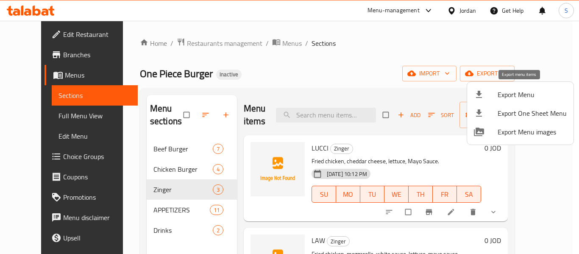
click at [518, 91] on span "Export Menu" at bounding box center [531, 94] width 69 height 10
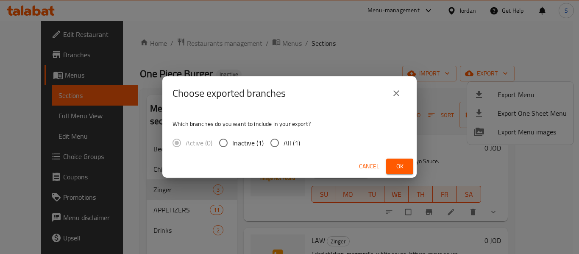
click at [281, 143] on input "All (1)" at bounding box center [275, 143] width 18 height 18
radio input "true"
click at [402, 166] on span "Ok" at bounding box center [400, 166] width 14 height 11
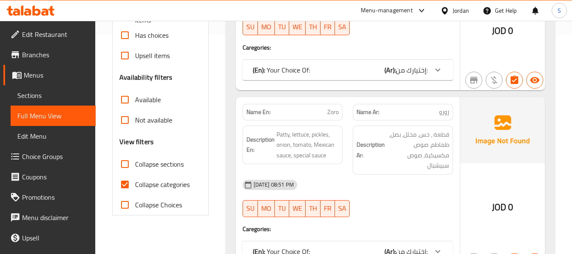
scroll to position [254, 0]
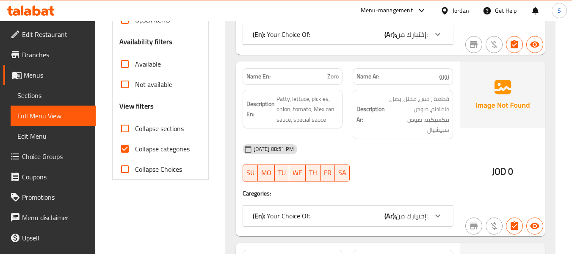
click at [145, 144] on span "Collapse categories" at bounding box center [162, 149] width 55 height 10
click at [135, 144] on input "Collapse categories" at bounding box center [125, 148] width 20 height 20
checkbox input "false"
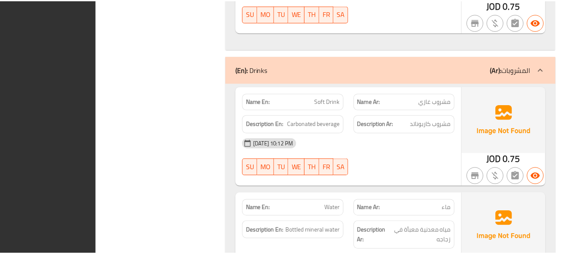
scroll to position [4771, 0]
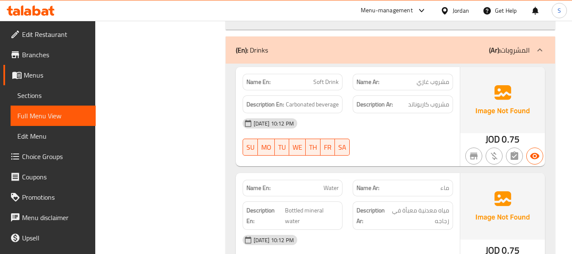
drag, startPoint x: 52, startPoint y: 91, endPoint x: 86, endPoint y: 11, distance: 86.5
click at [52, 91] on span "Sections" at bounding box center [53, 95] width 72 height 10
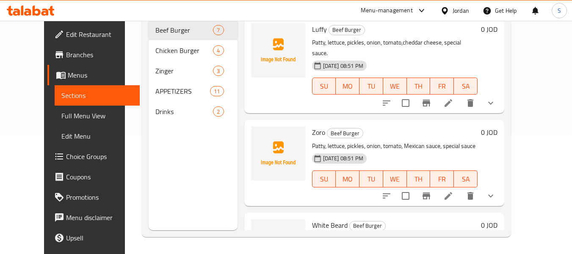
scroll to position [119, 0]
